Goal: Use online tool/utility: Utilize a website feature to perform a specific function

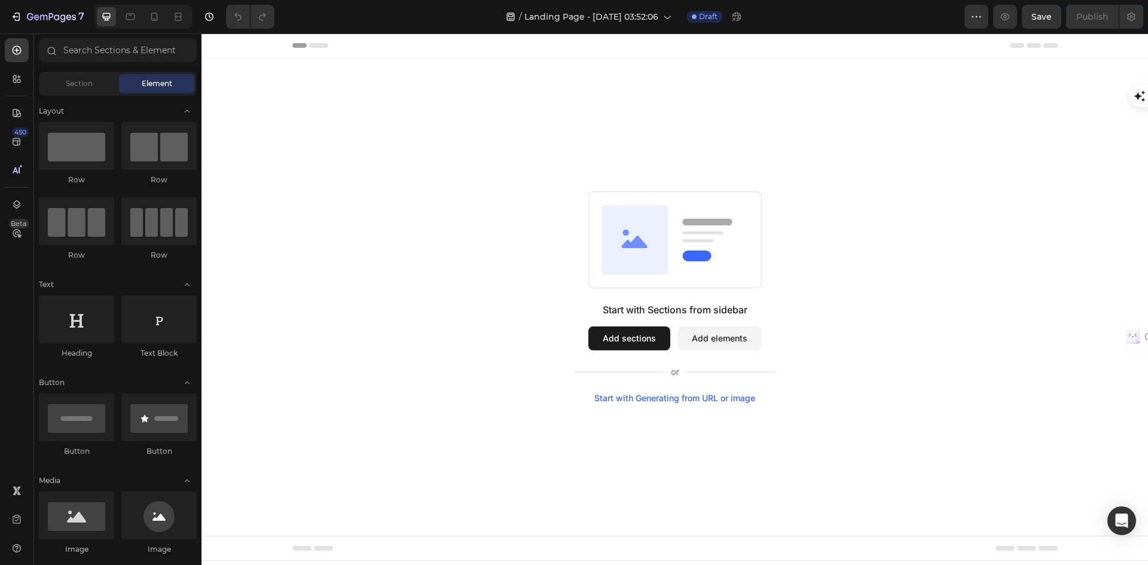
click at [701, 398] on div "Start with Generating from URL or image" at bounding box center [674, 398] width 161 height 10
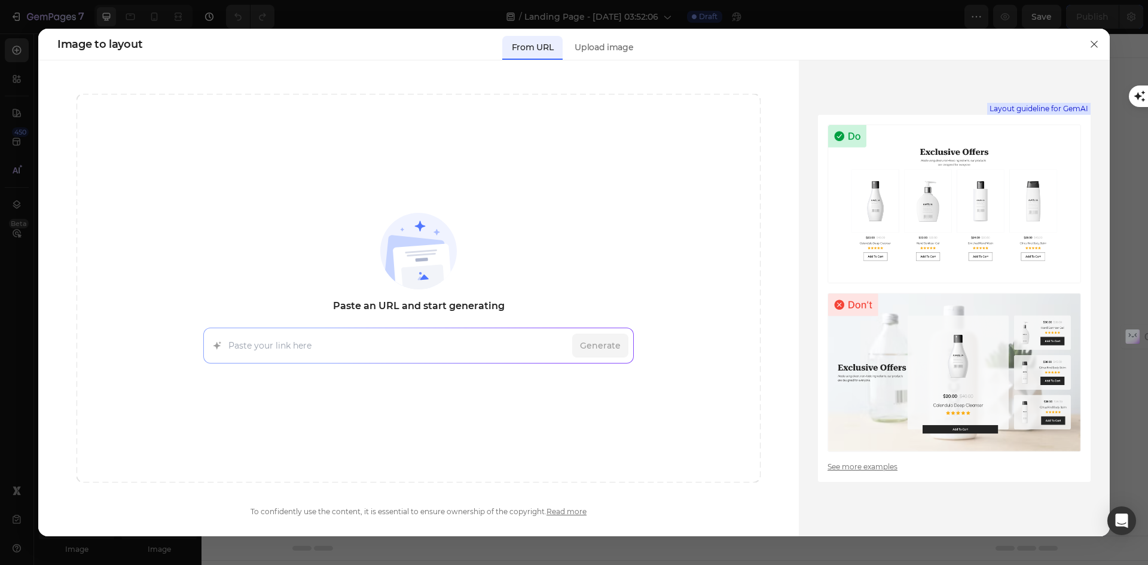
click at [286, 350] on input at bounding box center [397, 346] width 339 height 13
paste input "[URL][DOMAIN_NAME]"
type input "[URL][DOMAIN_NAME]"
click at [606, 342] on span "Generate" at bounding box center [600, 346] width 41 height 13
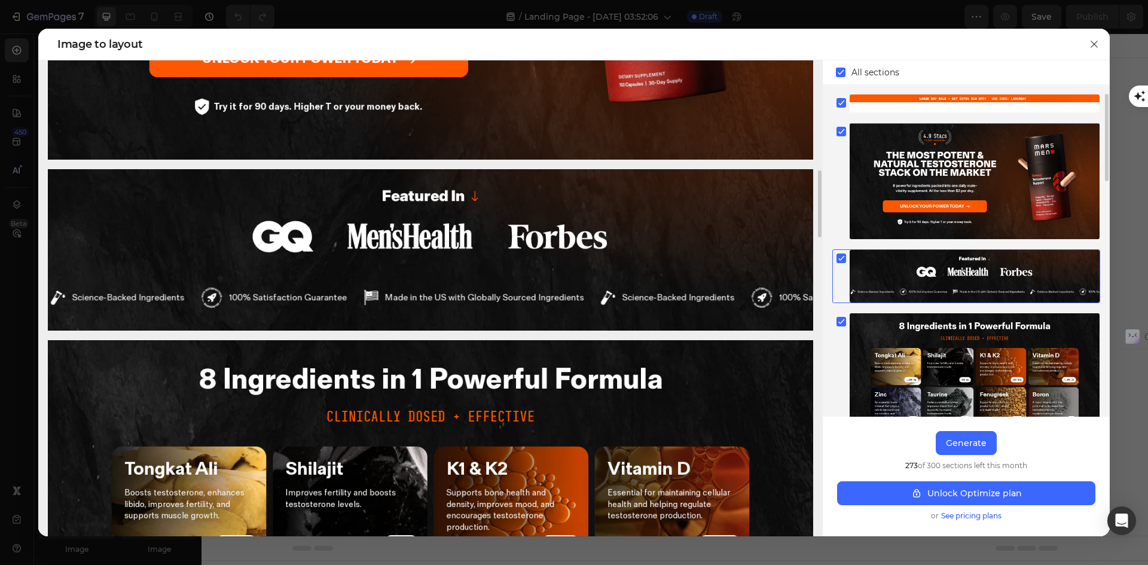
scroll to position [359, 0]
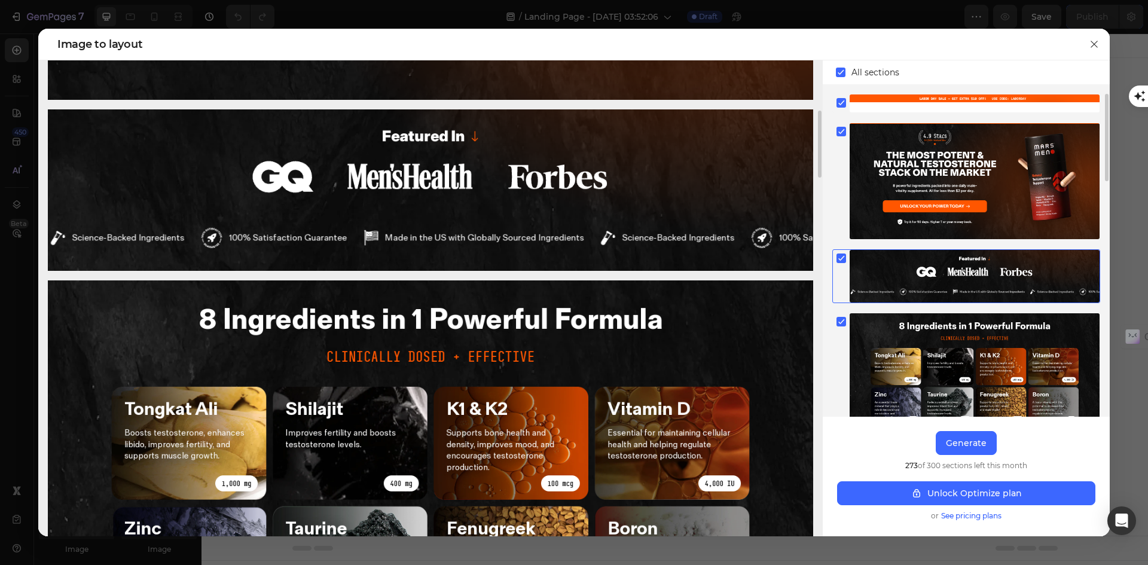
click at [603, 256] on img at bounding box center [430, 189] width 765 height 161
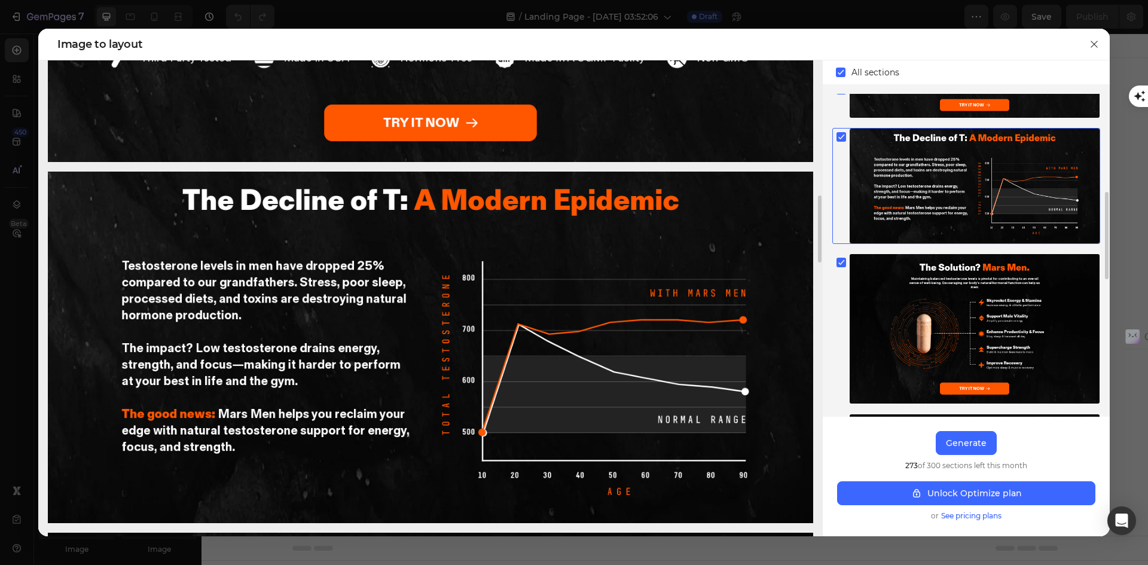
scroll to position [1016, 0]
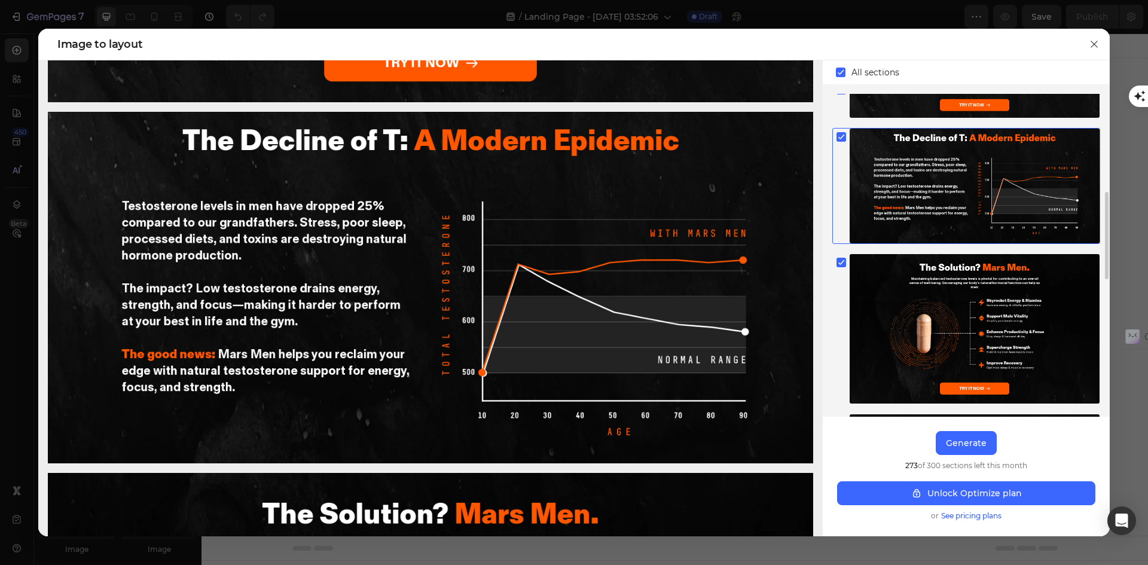
click at [1106, 192] on div at bounding box center [1107, 235] width 4 height 87
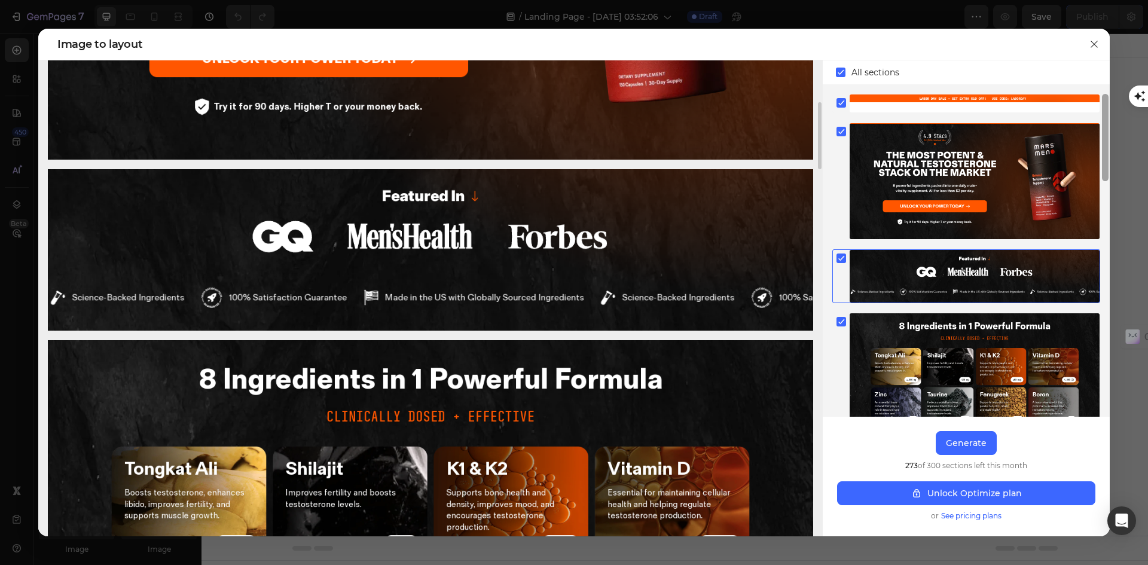
drag, startPoint x: 1106, startPoint y: 157, endPoint x: 1110, endPoint y: 142, distance: 14.8
click at [1110, 142] on div "Image to layout All sections Upgrade to Optimize plan and get unlimited generat…" at bounding box center [574, 282] width 1148 height 565
drag, startPoint x: 1106, startPoint y: 164, endPoint x: 1104, endPoint y: 140, distance: 24.0
click at [1104, 140] on div at bounding box center [1105, 137] width 7 height 87
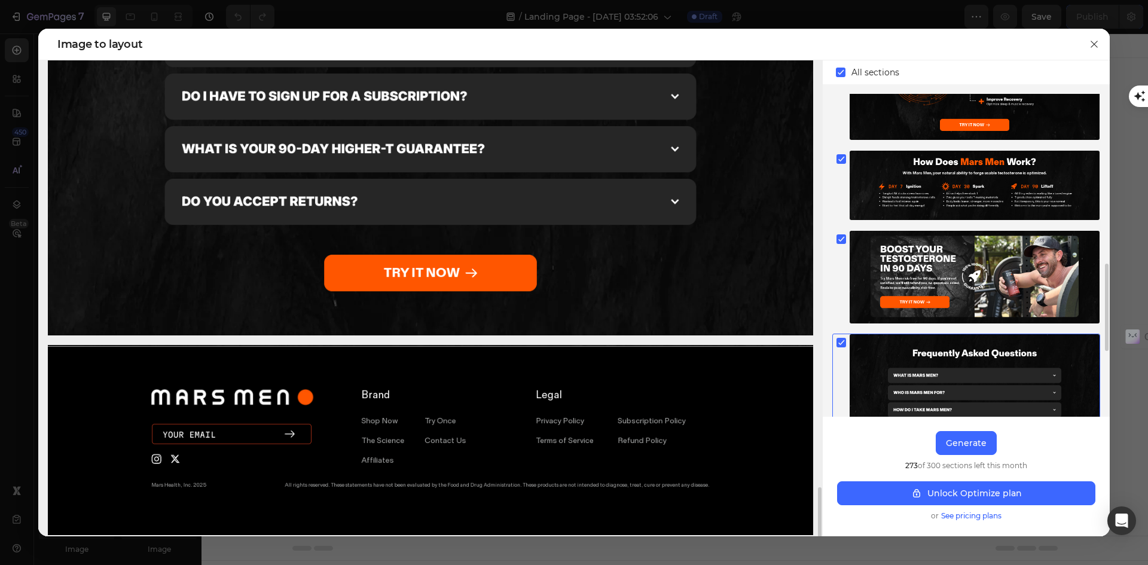
scroll to position [2887, 0]
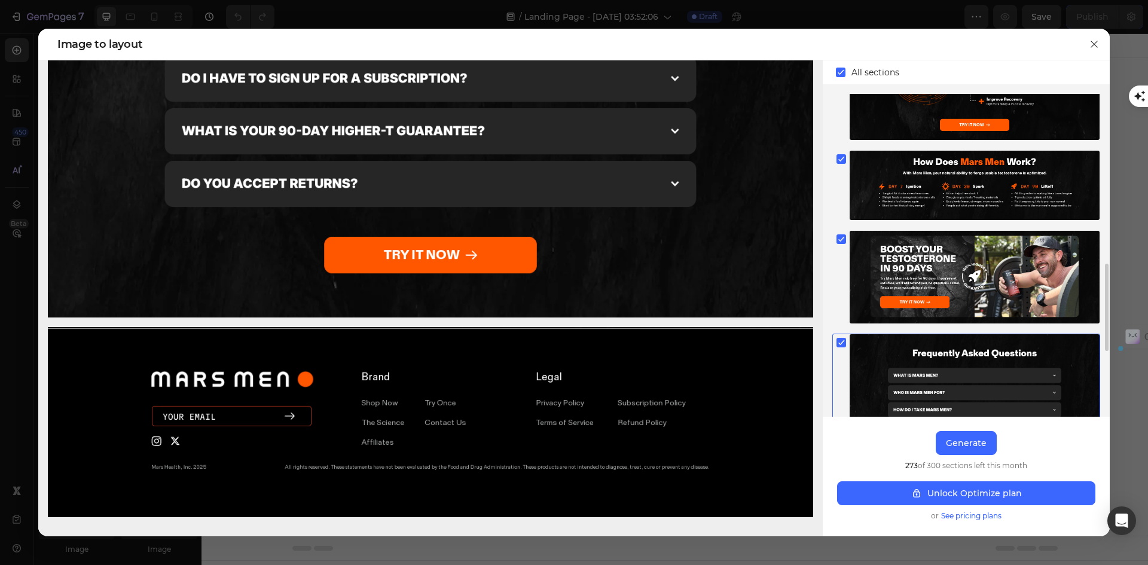
drag, startPoint x: 1034, startPoint y: 466, endPoint x: 898, endPoint y: 465, distance: 135.1
type textarea "273 of 300 sections left this month"
click at [901, 466] on div "Upgrade to Optimize plan and get unlimited generating sections and publish page…" at bounding box center [966, 477] width 287 height 120
copy span "273 of 300 sections left this month"
